Goal: Information Seeking & Learning: Learn about a topic

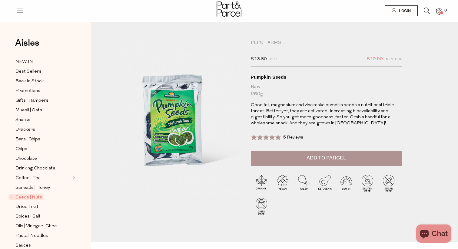
click at [426, 12] on icon at bounding box center [427, 11] width 6 height 7
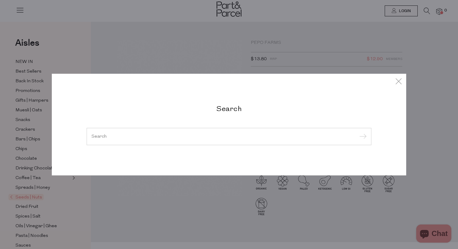
click at [209, 137] on input "search" at bounding box center [228, 136] width 275 height 5
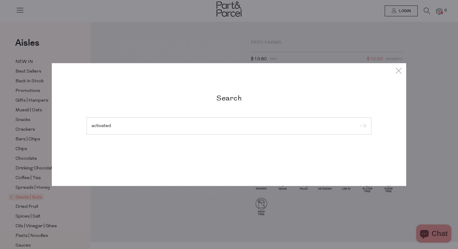
type input "activated"
click at [357, 122] on input "submit" at bounding box center [361, 126] width 9 height 9
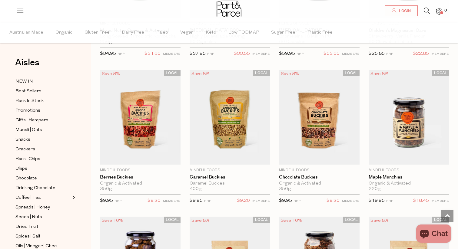
scroll to position [439, 0]
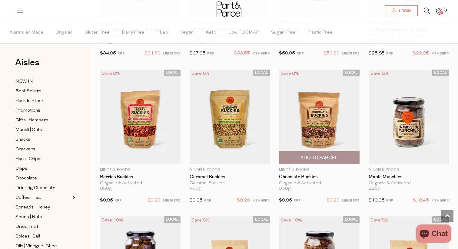
click at [314, 99] on img at bounding box center [319, 117] width 81 height 95
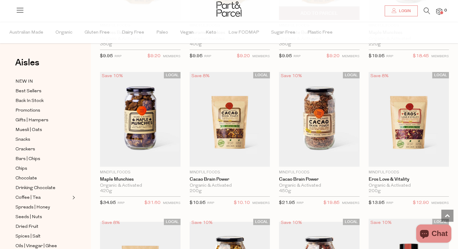
scroll to position [583, 0]
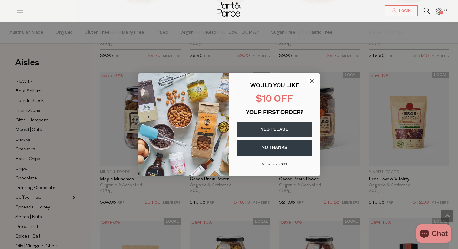
click at [311, 78] on circle "Close dialog" at bounding box center [312, 81] width 10 height 10
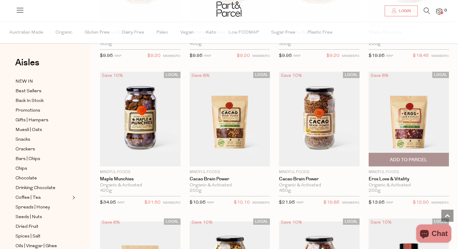
click at [420, 111] on img at bounding box center [408, 119] width 81 height 95
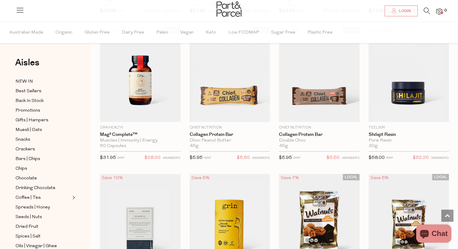
scroll to position [921, 0]
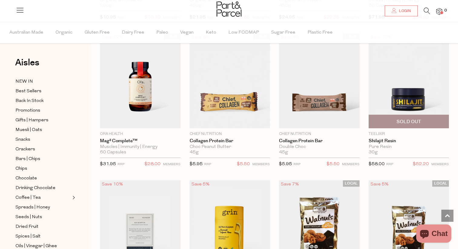
click at [411, 102] on img at bounding box center [408, 80] width 81 height 95
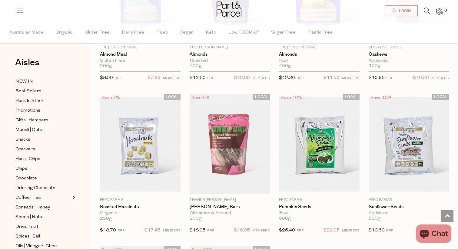
scroll to position [1602, 0]
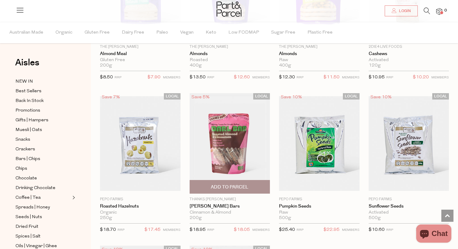
click at [227, 144] on img at bounding box center [230, 143] width 81 height 101
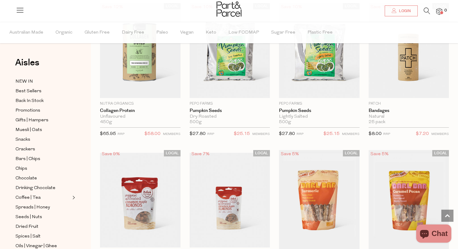
scroll to position [1921, 0]
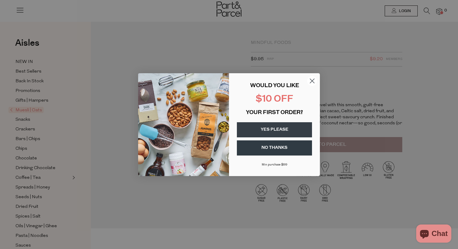
click at [312, 82] on circle "Close dialog" at bounding box center [312, 81] width 10 height 10
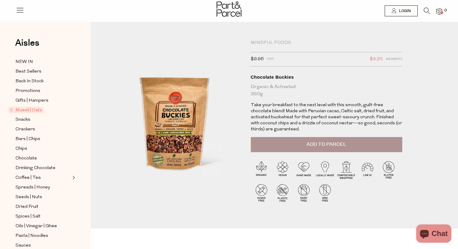
click at [178, 133] on img at bounding box center [175, 118] width 133 height 157
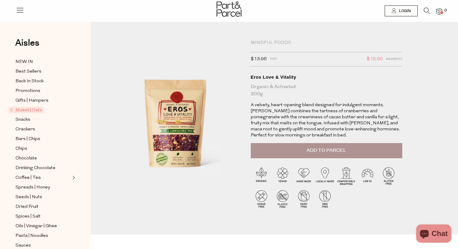
click at [20, 12] on icon at bounding box center [20, 10] width 8 height 8
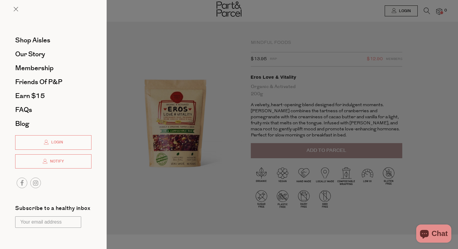
click at [431, 14] on div at bounding box center [229, 124] width 458 height 249
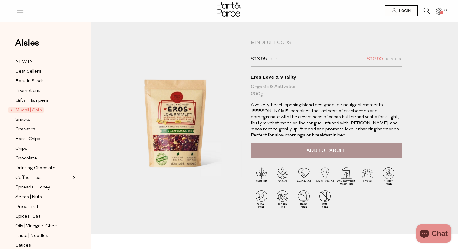
click at [427, 12] on icon at bounding box center [427, 11] width 6 height 7
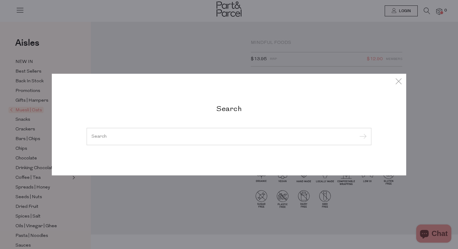
click at [237, 110] on h2 "Search" at bounding box center [229, 108] width 285 height 9
click at [238, 133] on div at bounding box center [229, 137] width 285 height 18
click at [216, 138] on input "search" at bounding box center [228, 136] width 275 height 5
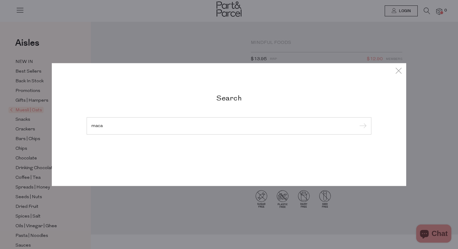
type input "maca"
click at [357, 122] on input "submit" at bounding box center [361, 126] width 9 height 9
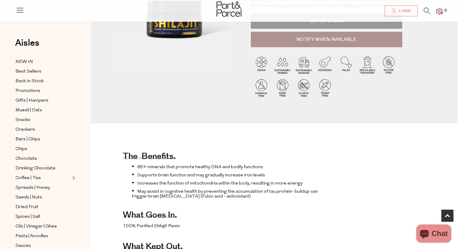
scroll to position [131, 0]
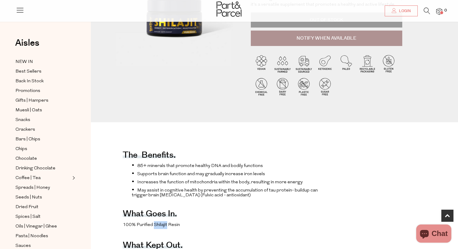
drag, startPoint x: 153, startPoint y: 224, endPoint x: 167, endPoint y: 225, distance: 14.3
click at [167, 225] on span "100% Purified Shilajit Resin" at bounding box center [151, 225] width 57 height 5
copy span "Shilajit"
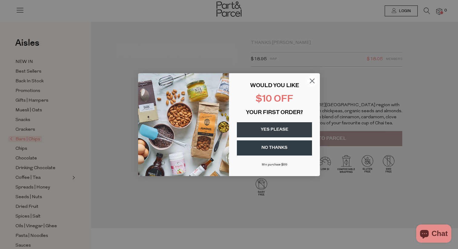
click at [316, 71] on div "Close dialog WOULD YOU LIKE $10 OFF YOUR FIRST ORDER? YES PLEASE NO THANKS Min …" at bounding box center [229, 124] width 182 height 115
click at [314, 79] on icon "Close dialog" at bounding box center [312, 81] width 4 height 4
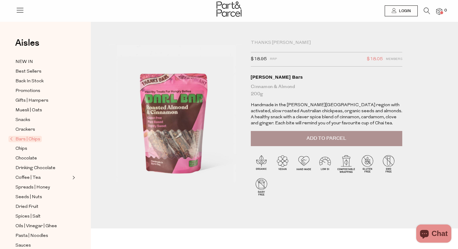
click at [257, 76] on div "Darl Bars" at bounding box center [326, 77] width 151 height 6
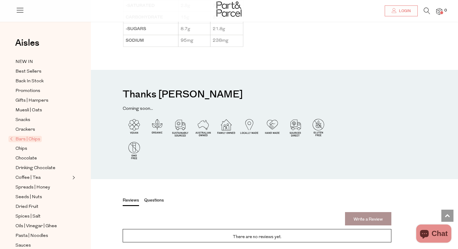
scroll to position [738, 0]
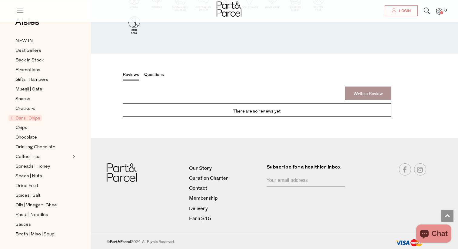
click at [25, 119] on span "Bars | Chips" at bounding box center [24, 118] width 33 height 6
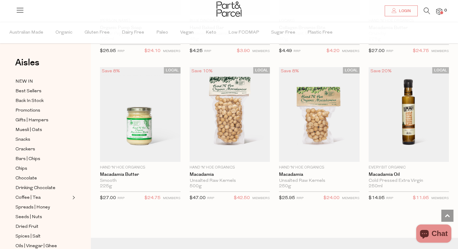
scroll to position [1202, 0]
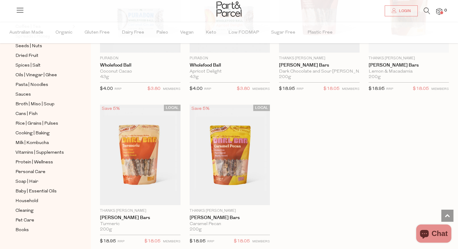
scroll to position [1750, 0]
